Goal: Information Seeking & Learning: Learn about a topic

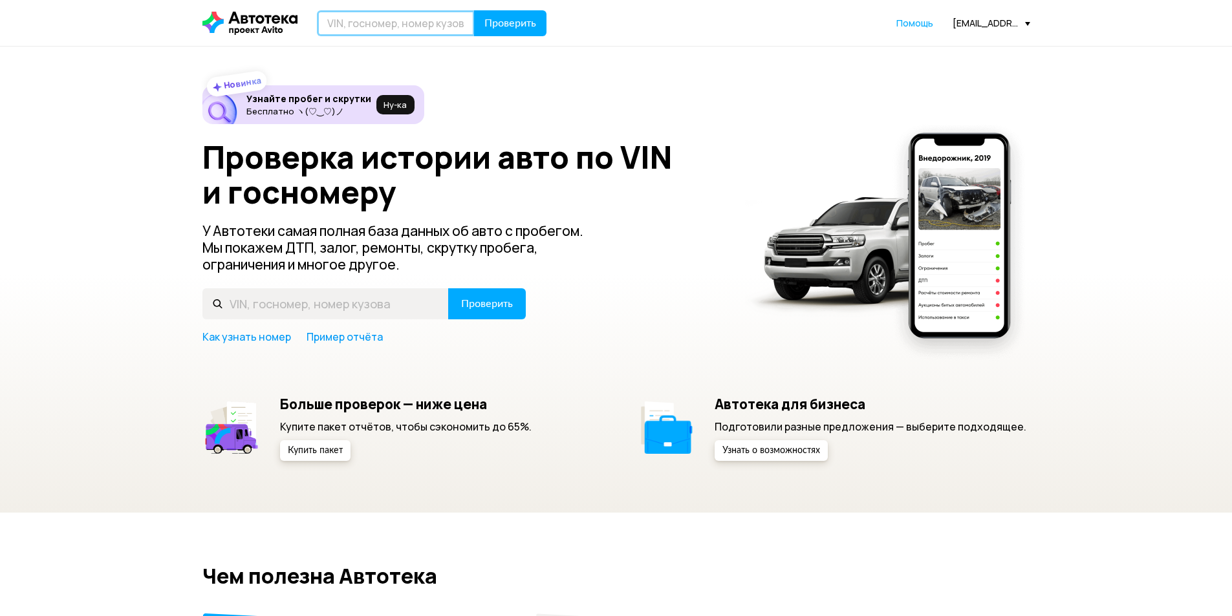
click at [416, 30] on input "text" at bounding box center [396, 23] width 158 height 26
paste input "[VEHICLE_IDENTIFICATION_NUMBER]"
type input "[VEHICLE_IDENTIFICATION_NUMBER]"
click at [474, 10] on button "Проверить" at bounding box center [510, 23] width 72 height 26
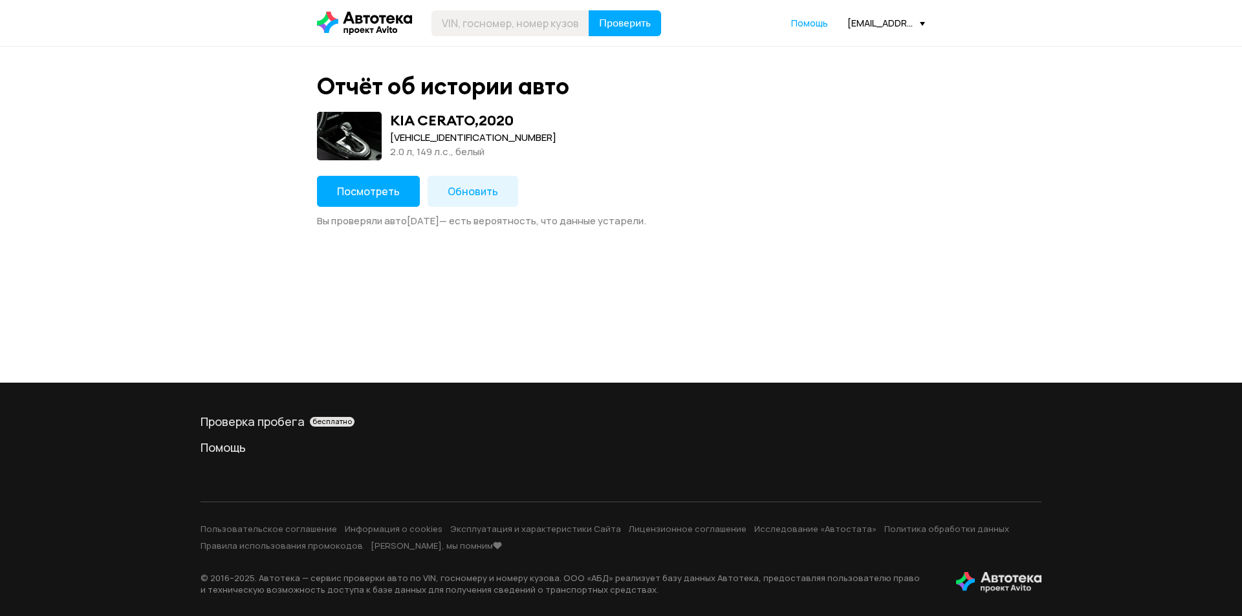
click at [359, 184] on button "Посмотреть" at bounding box center [368, 191] width 103 height 31
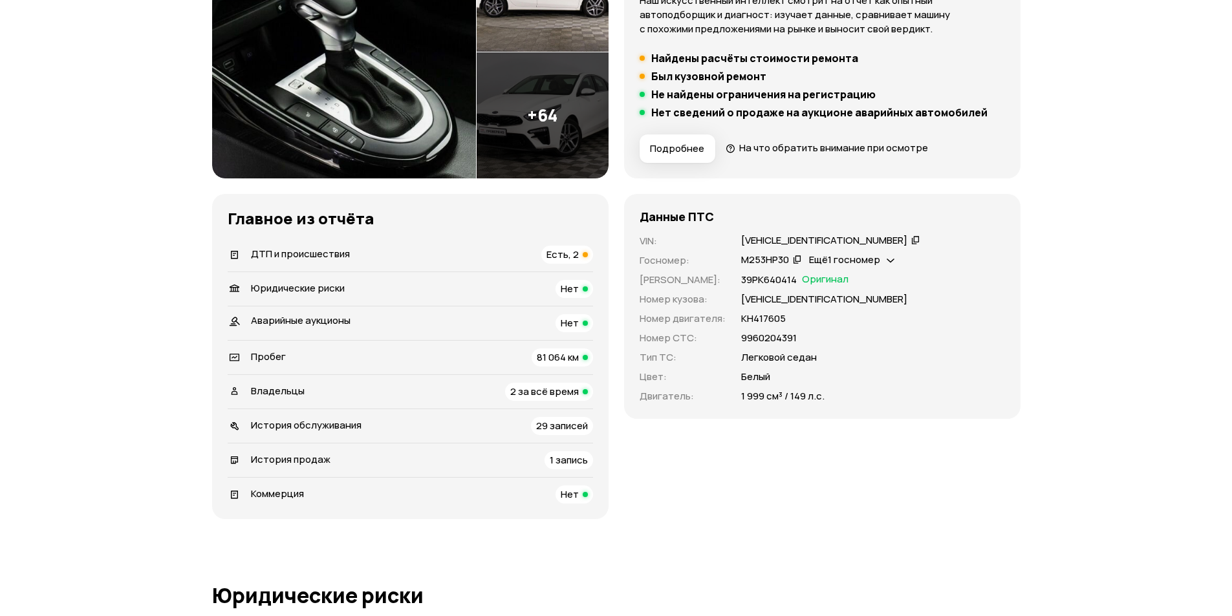
scroll to position [259, 0]
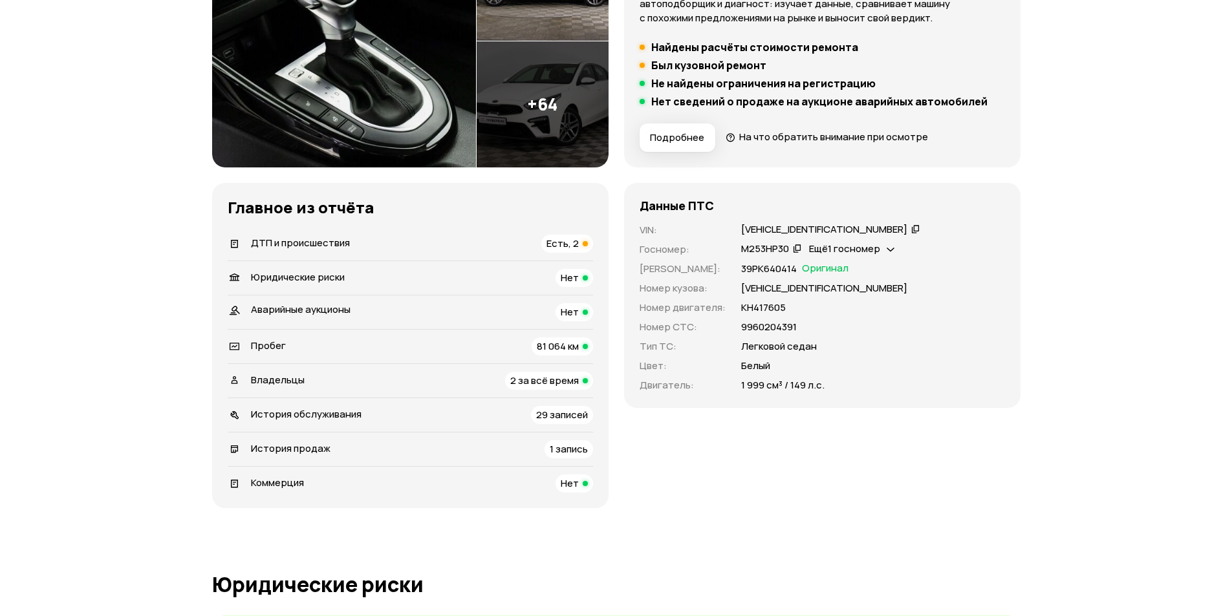
click at [376, 246] on div "ДТП и происшествия Есть, 2" at bounding box center [410, 244] width 365 height 18
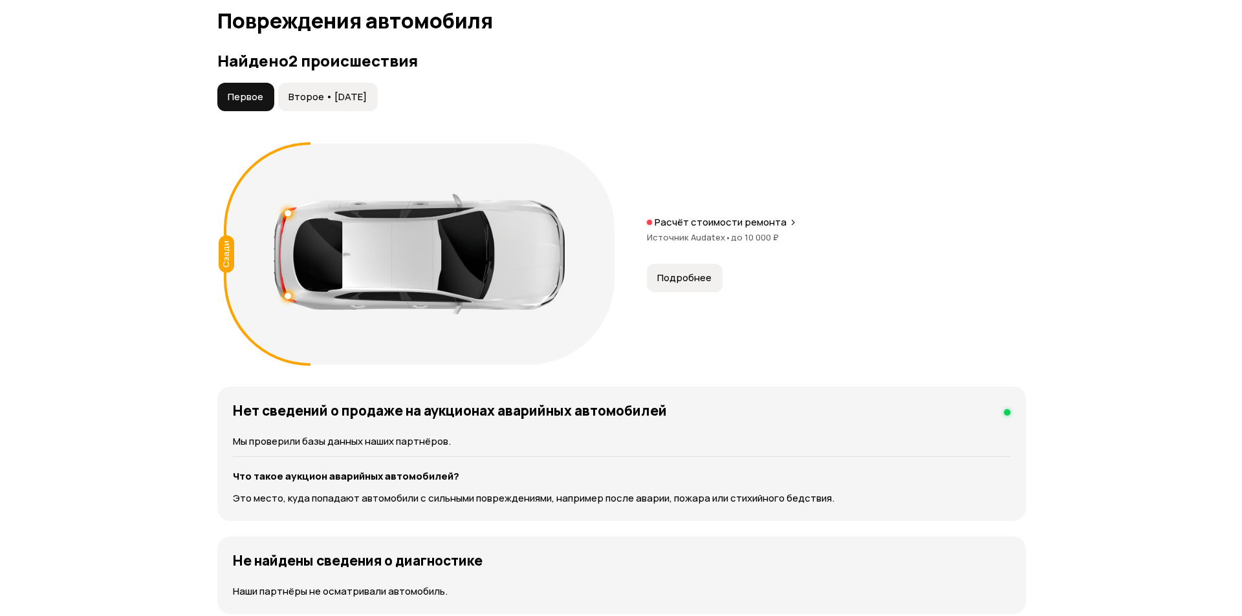
scroll to position [1340, 0]
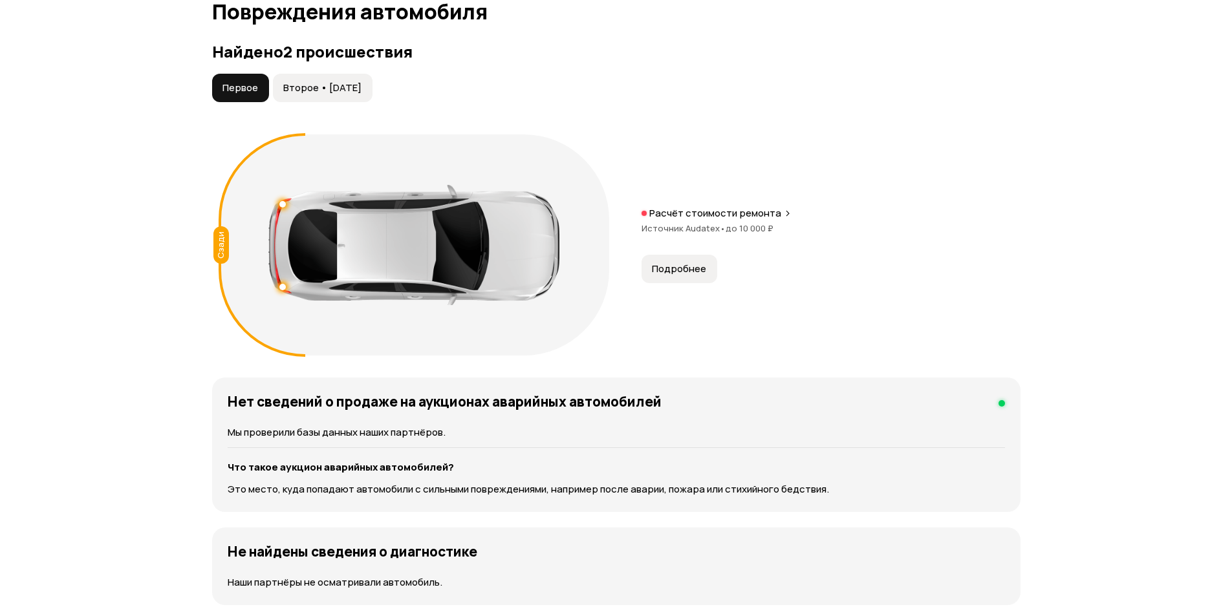
click at [689, 265] on span "Подробнее" at bounding box center [679, 269] width 54 height 13
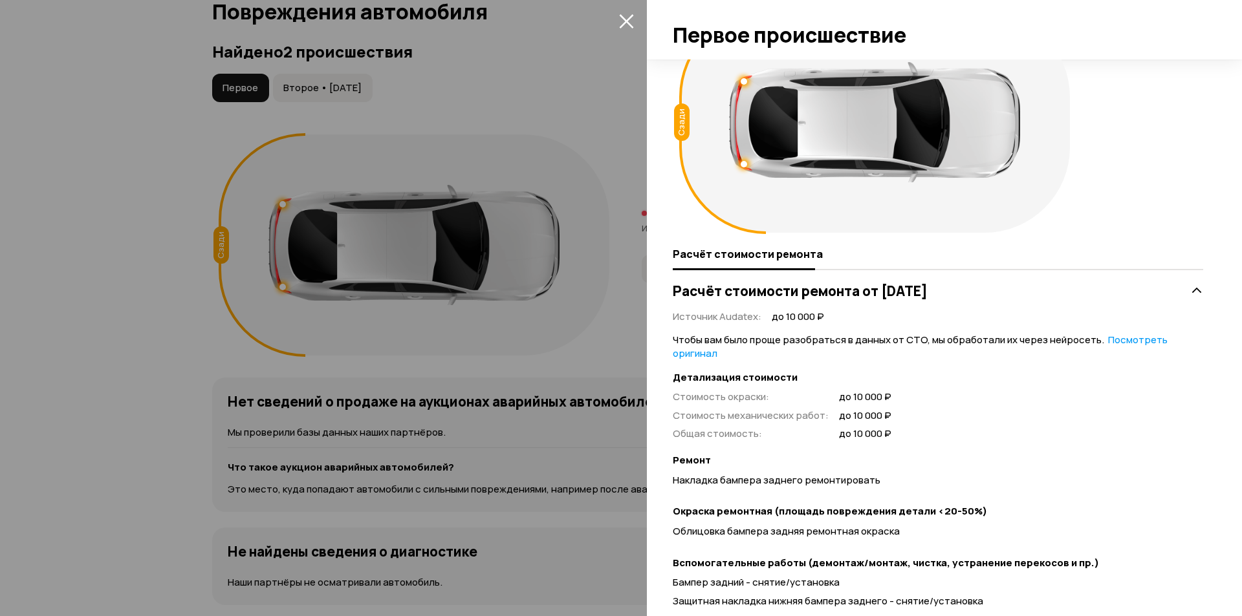
scroll to position [106, 0]
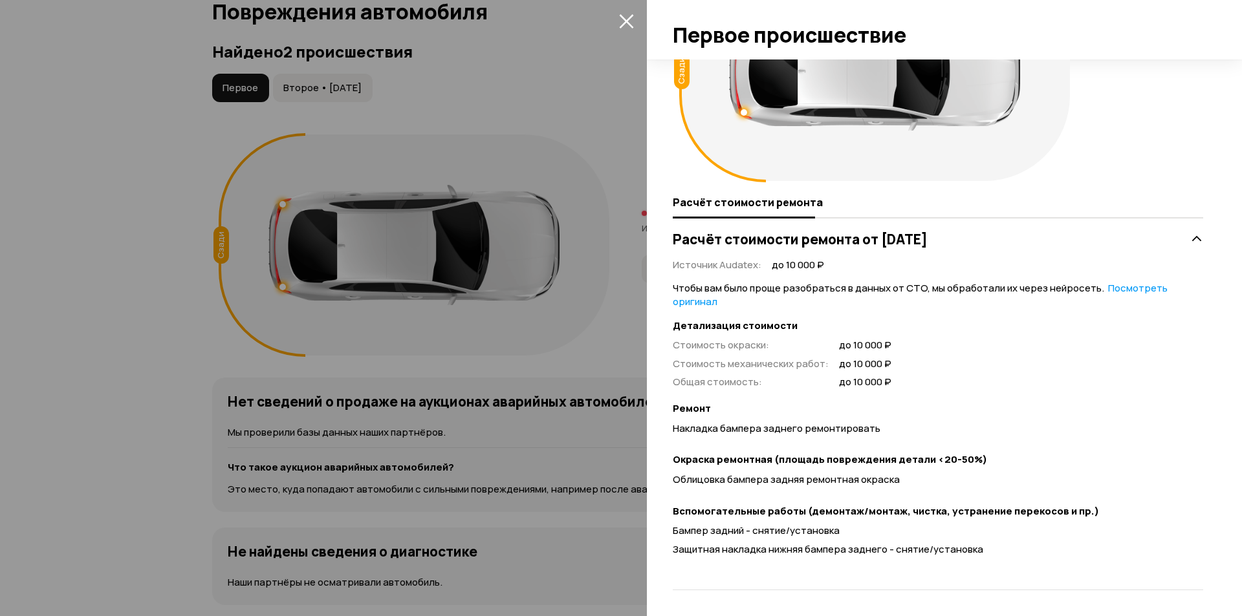
click at [367, 229] on div at bounding box center [621, 308] width 1242 height 616
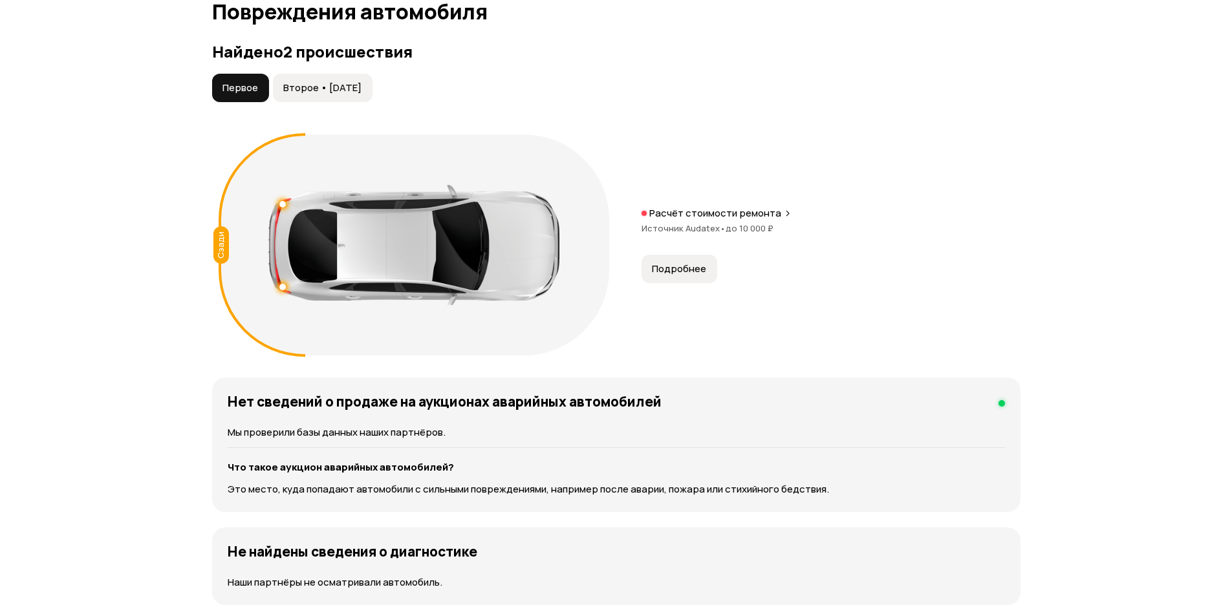
click at [314, 87] on span "Второе • [DATE]" at bounding box center [322, 87] width 78 height 13
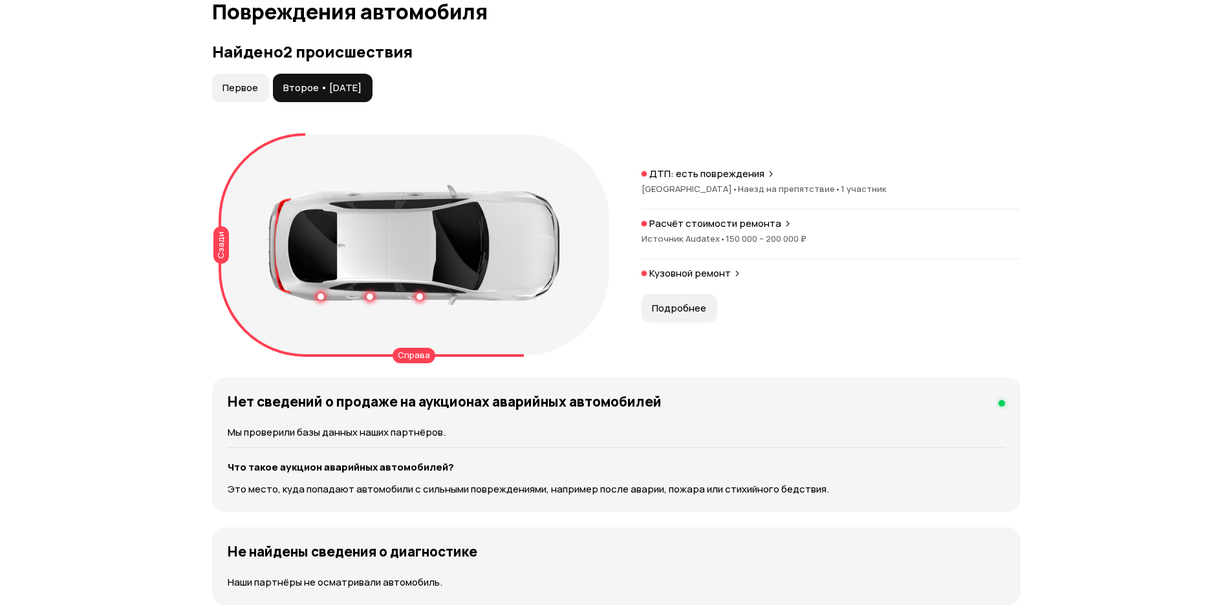
click at [673, 312] on span "Подробнее" at bounding box center [679, 308] width 54 height 13
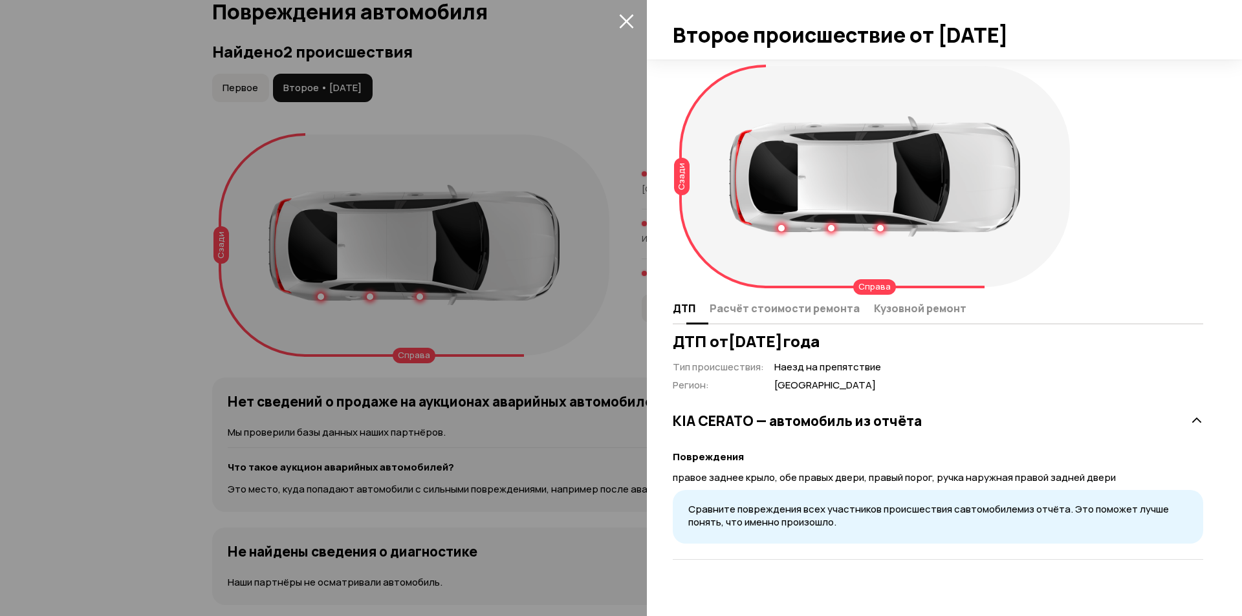
click at [842, 305] on span "Расчёт стоимости ремонта" at bounding box center [784, 308] width 150 height 13
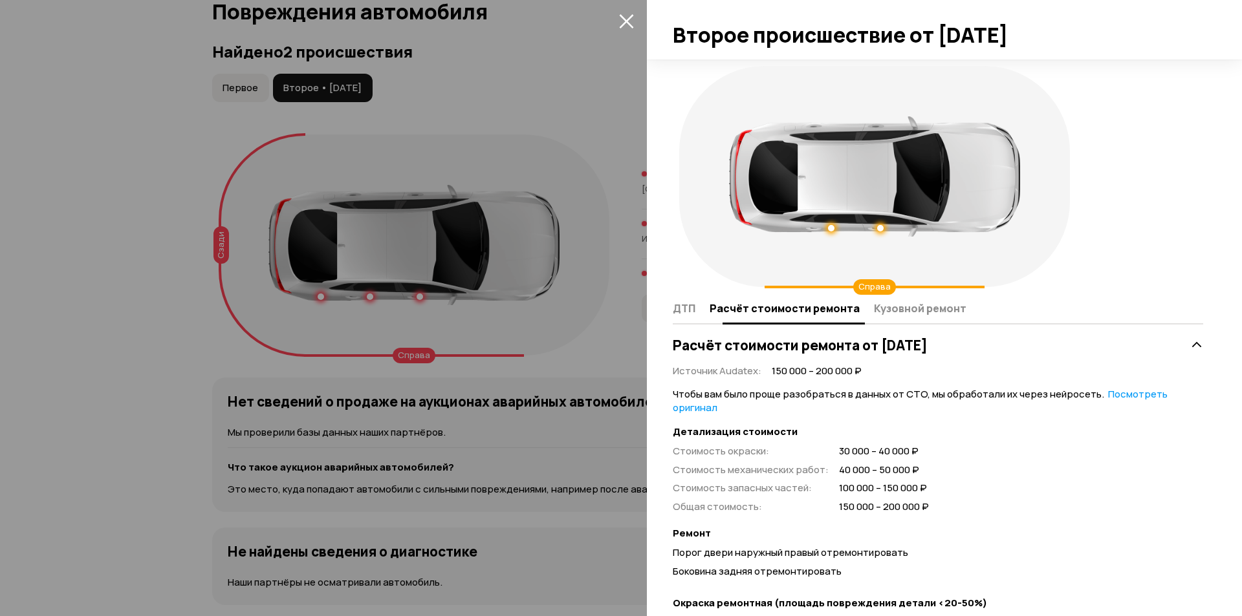
click at [918, 310] on span "Кузовной ремонт" at bounding box center [920, 308] width 92 height 13
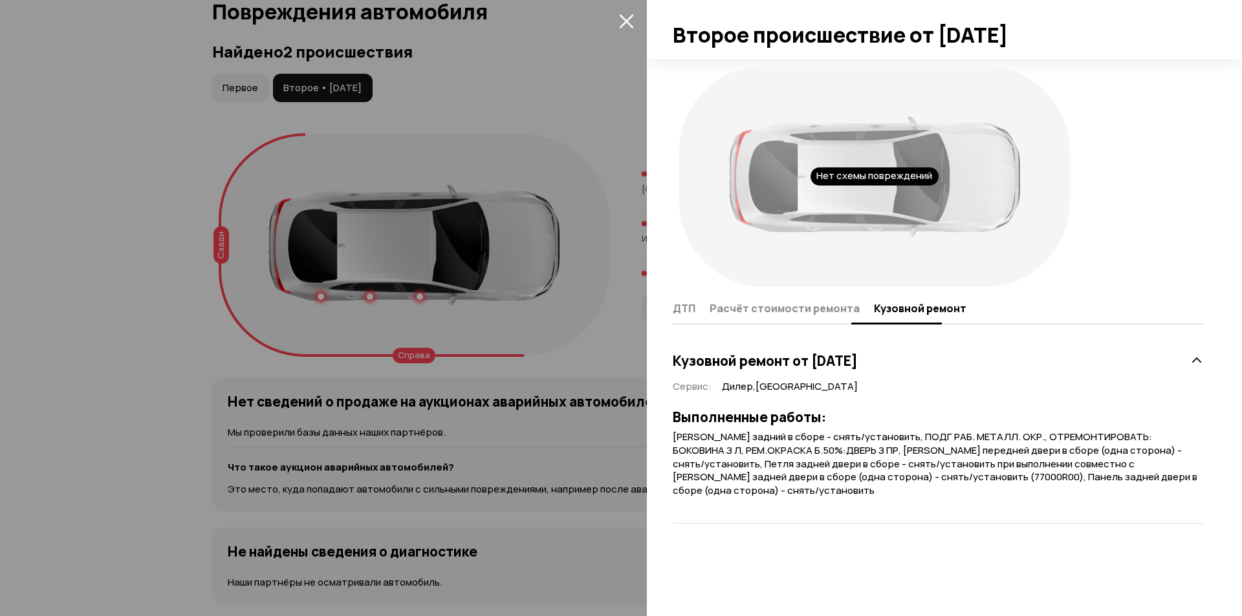
click at [830, 312] on span "Расчёт стоимости ремонта" at bounding box center [784, 308] width 150 height 13
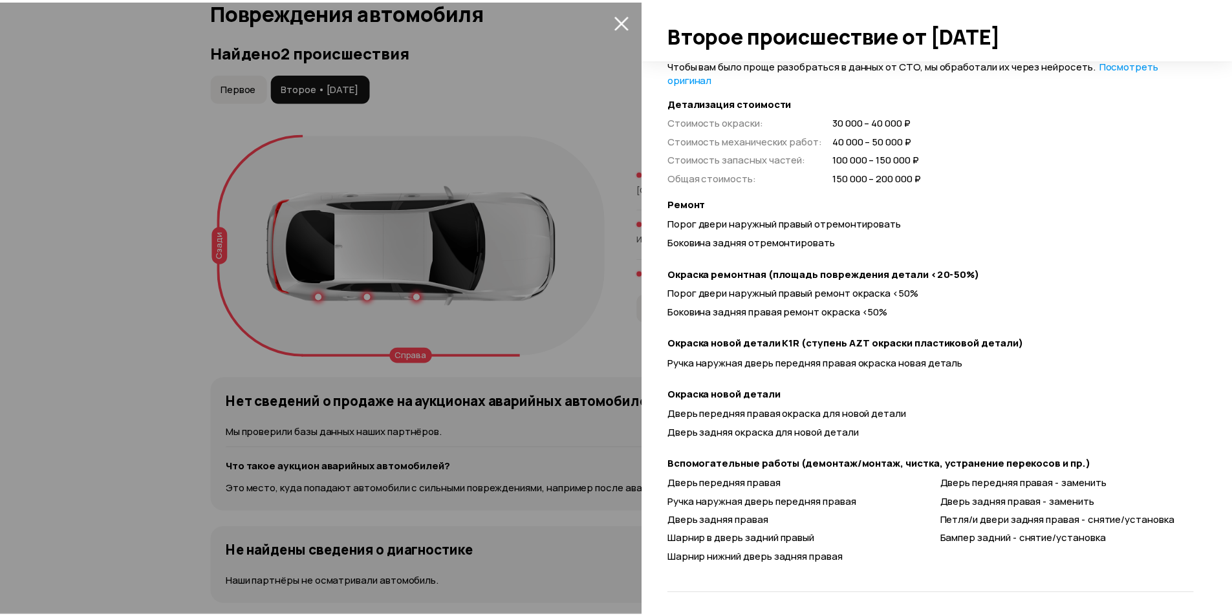
scroll to position [333, 0]
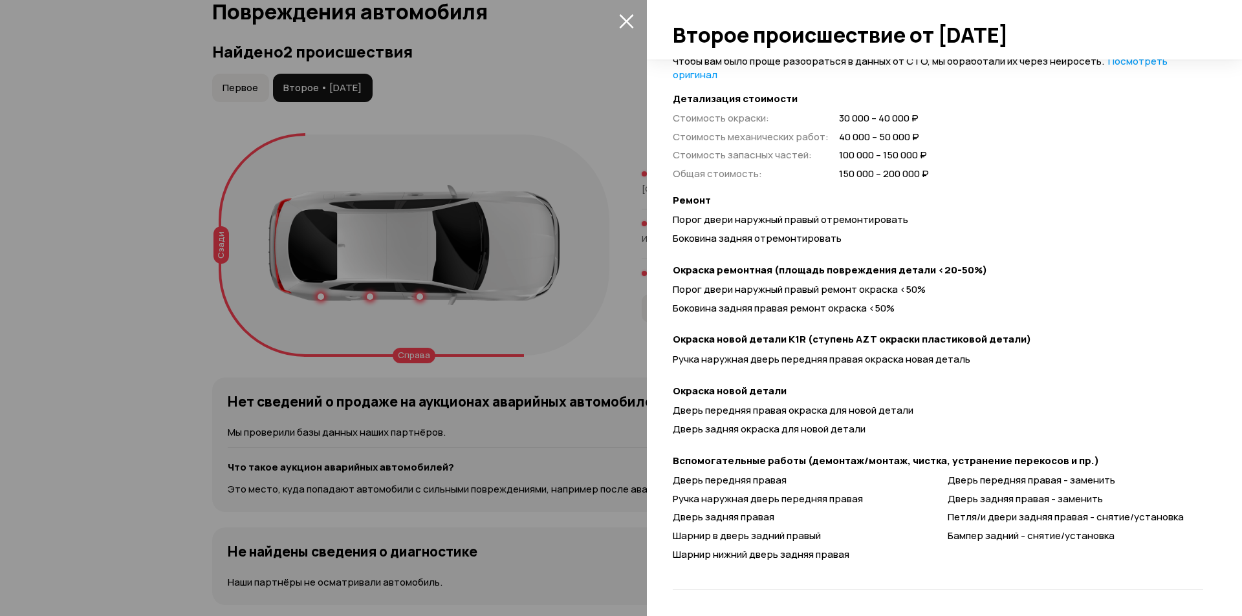
click at [623, 21] on icon "закрыть" at bounding box center [626, 21] width 15 height 15
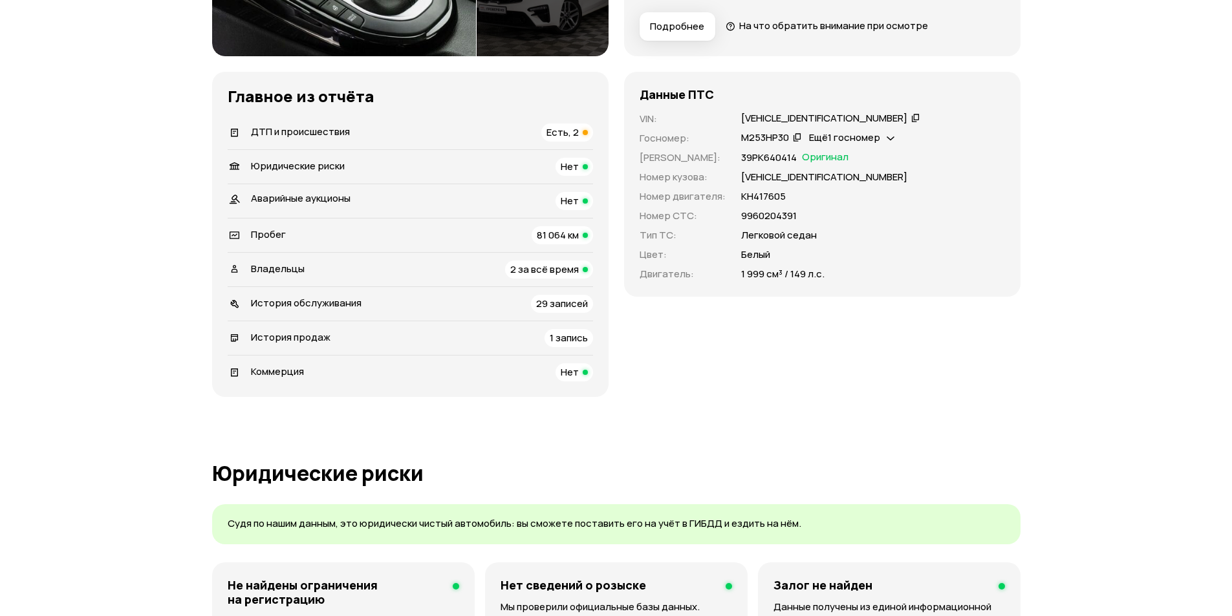
scroll to position [0, 0]
